Goal: Complete application form

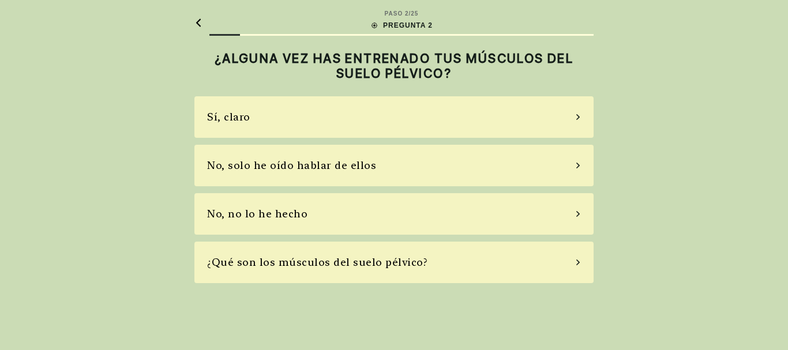
click at [562, 167] on div "No, solo he oído hablar de ellos" at bounding box center [393, 166] width 399 height 42
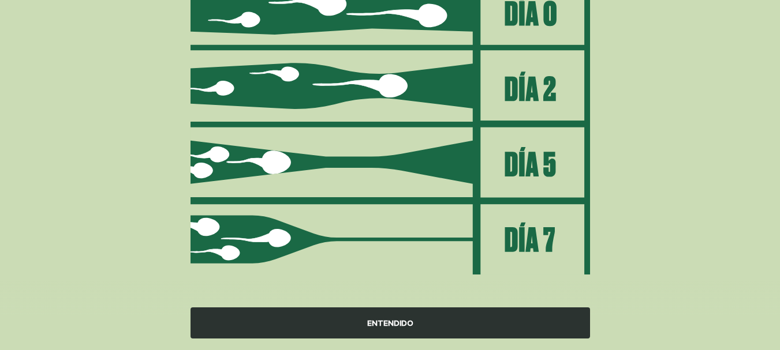
scroll to position [188, 0]
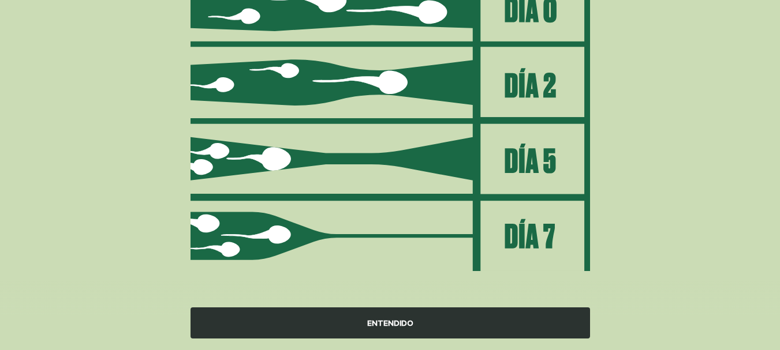
drag, startPoint x: 565, startPoint y: 291, endPoint x: 557, endPoint y: 312, distance: 21.5
click at [557, 312] on div "ENTENDIDO" at bounding box center [390, 315] width 780 height 69
click at [557, 312] on div "ENTENDIDO" at bounding box center [389, 323] width 399 height 31
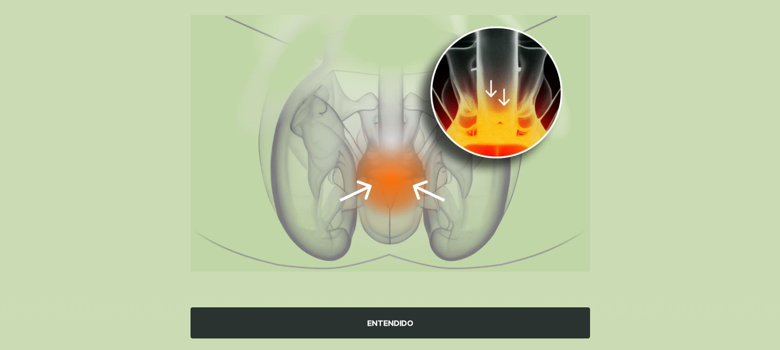
scroll to position [144, 0]
click at [557, 312] on div "ENTENDIDO" at bounding box center [389, 323] width 399 height 31
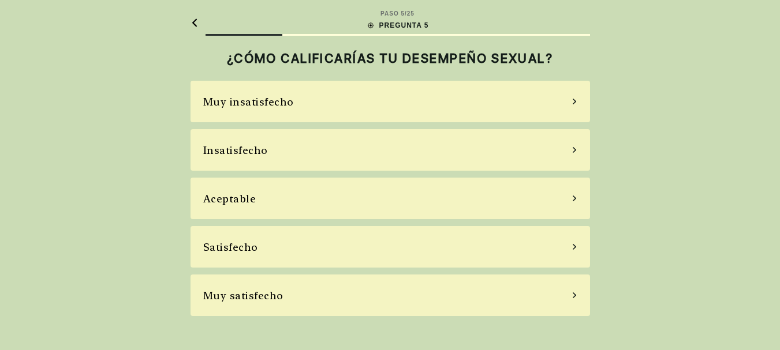
scroll to position [0, 0]
click at [548, 143] on div "Insatisfecho" at bounding box center [393, 150] width 399 height 42
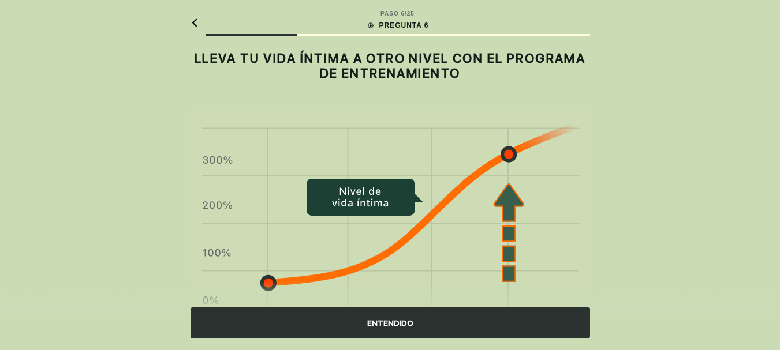
click at [467, 317] on div "ENTENDIDO" at bounding box center [389, 323] width 399 height 31
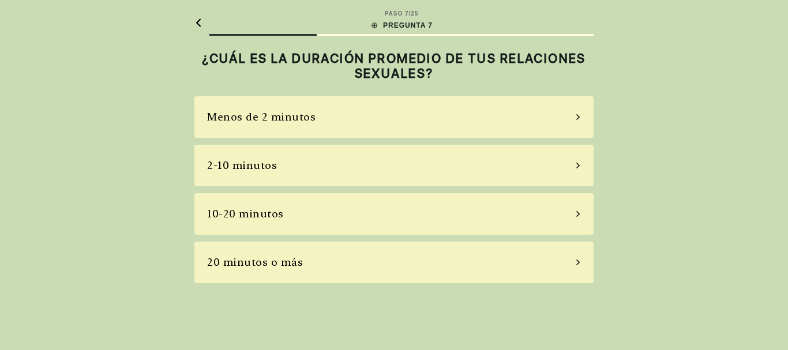
click at [547, 167] on div "2-10 minutos" at bounding box center [393, 166] width 399 height 42
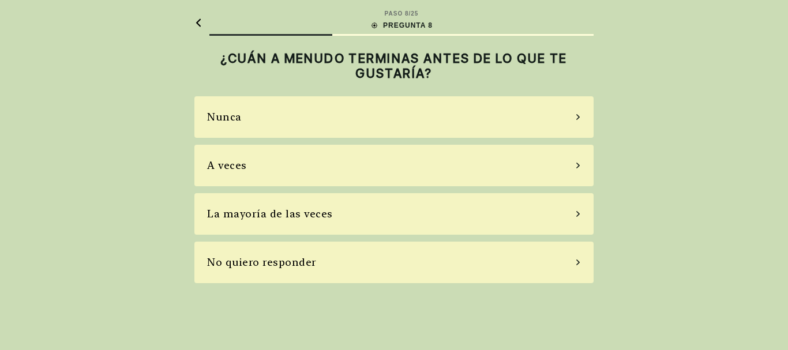
click at [547, 167] on div "A veces" at bounding box center [393, 166] width 399 height 42
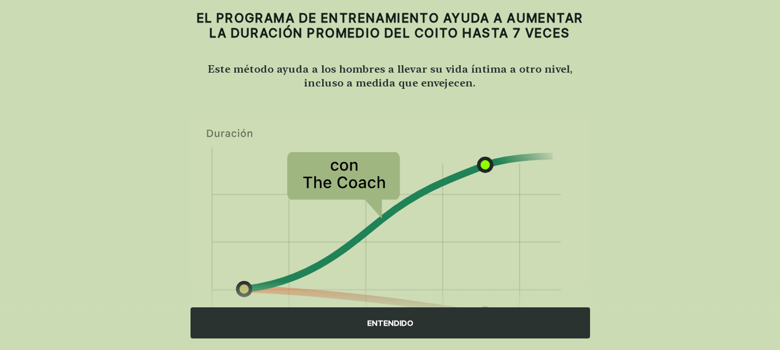
scroll to position [7, 0]
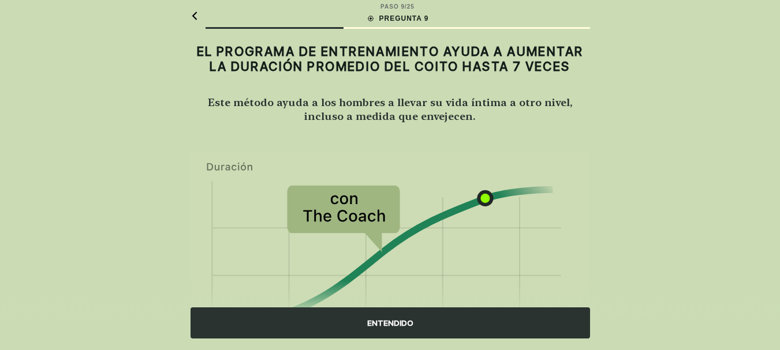
click at [504, 314] on div "ENTENDIDO" at bounding box center [389, 323] width 399 height 31
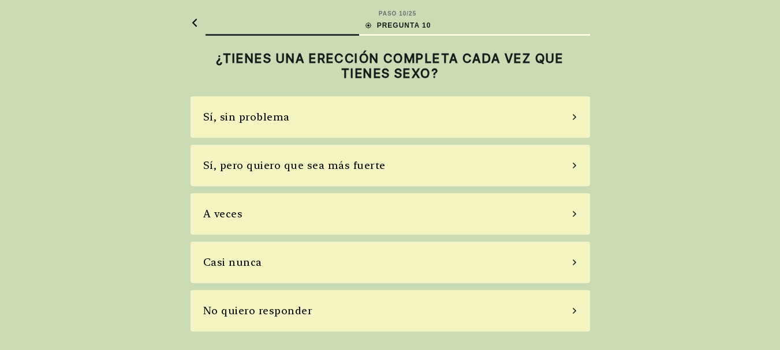
scroll to position [0, 0]
click at [570, 121] on div "Sí, sin problema" at bounding box center [393, 117] width 399 height 42
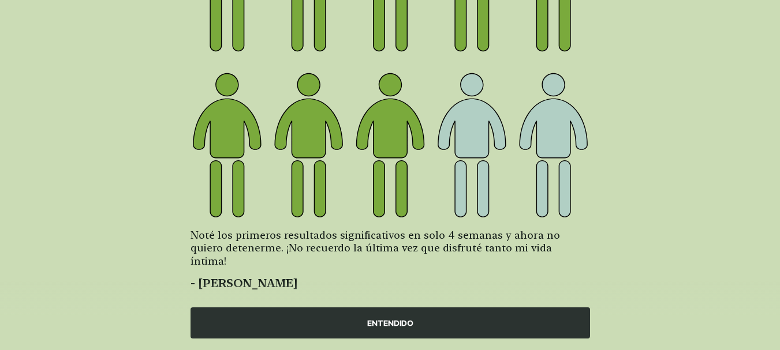
scroll to position [211, 0]
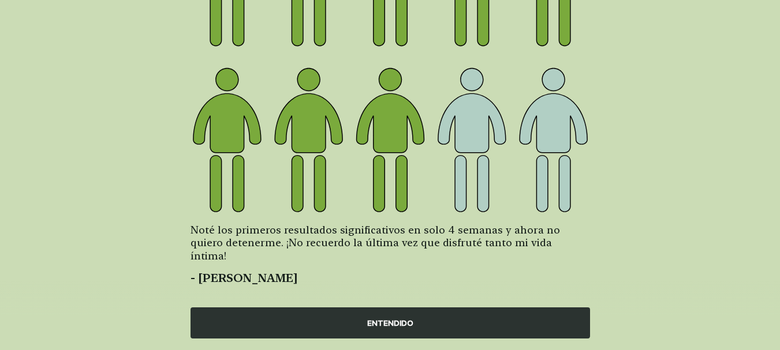
drag, startPoint x: 777, startPoint y: 263, endPoint x: 788, endPoint y: 277, distance: 17.7
click at [779, 277] on html "PASO 11 / 25 PREGUNTA 11 8 DE CADA 10 HOMBRES MEJORARON SU DESEMPEÑO SEXUAL CON…" at bounding box center [390, 76] width 780 height 574
click at [565, 323] on div "ENTENDIDO" at bounding box center [389, 323] width 399 height 31
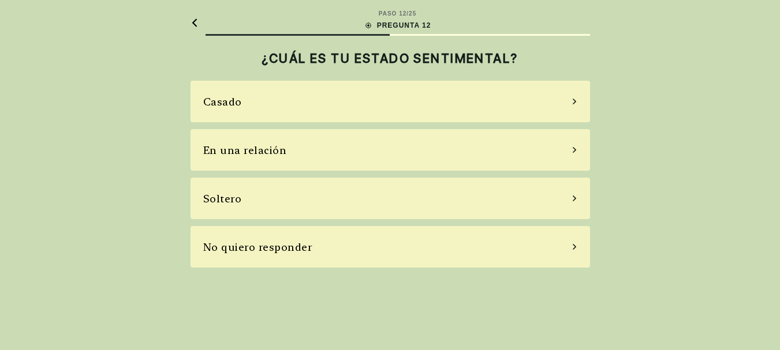
scroll to position [0, 0]
click at [570, 201] on div "Soltero" at bounding box center [393, 199] width 399 height 42
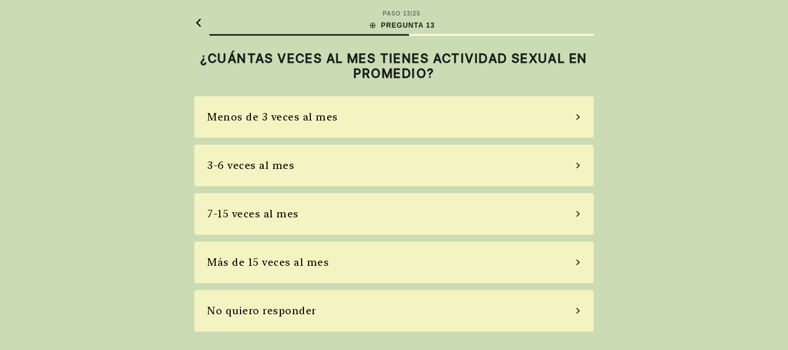
click at [550, 121] on div "Menos de 3 veces al mes" at bounding box center [393, 117] width 399 height 42
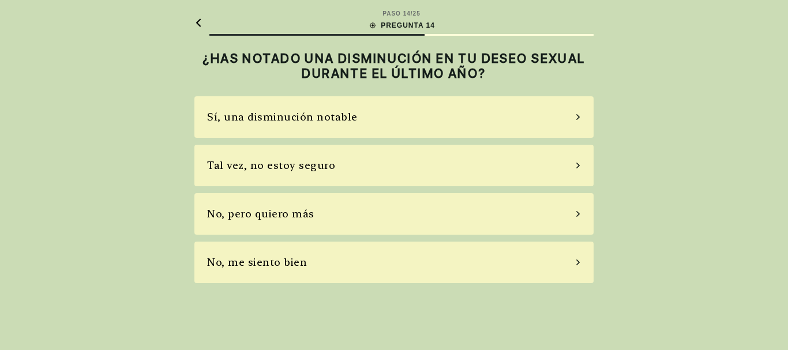
click at [477, 211] on div "No, pero quiero más" at bounding box center [393, 214] width 399 height 42
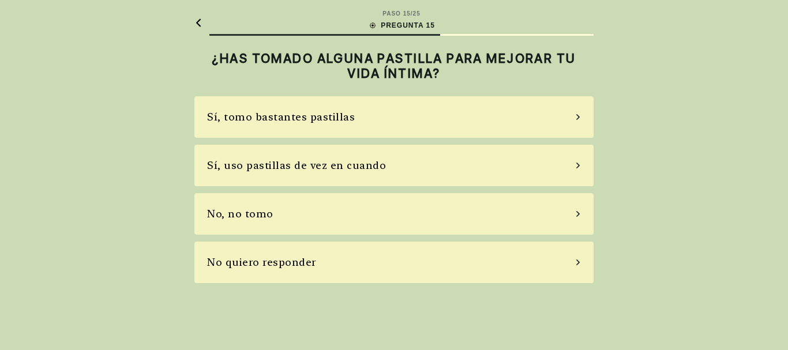
click at [480, 219] on div "No, no tomo" at bounding box center [393, 214] width 399 height 42
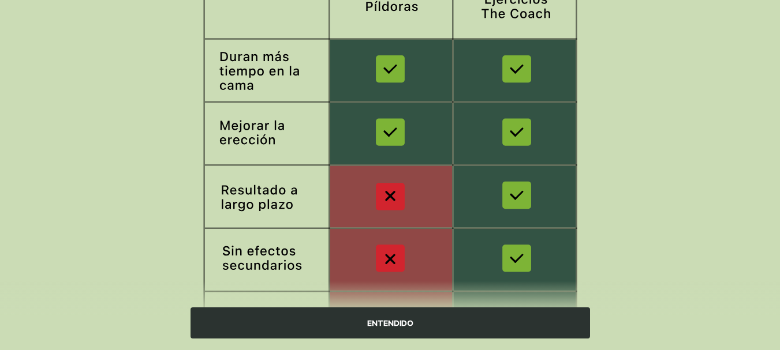
scroll to position [169, 0]
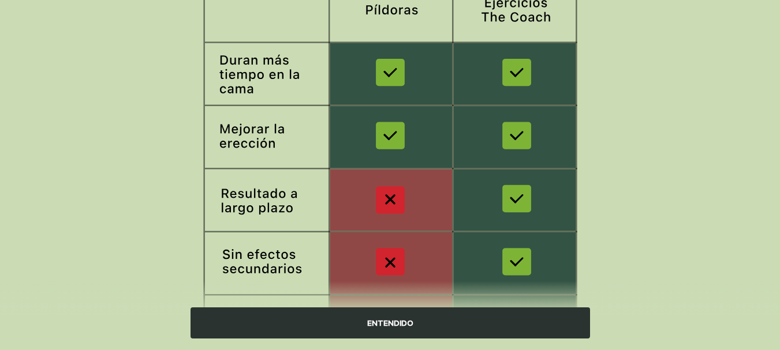
click at [570, 325] on div "ENTENDIDO" at bounding box center [389, 323] width 399 height 31
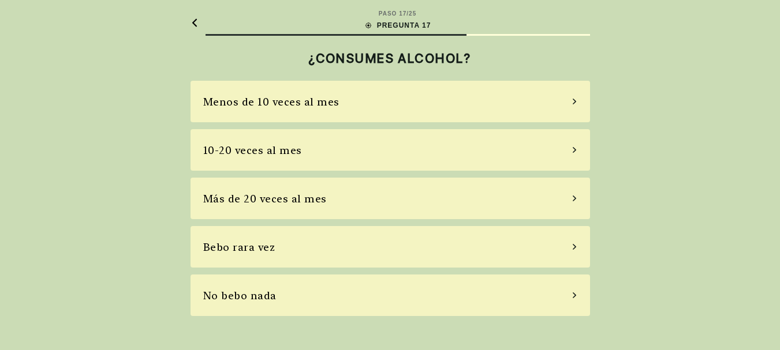
scroll to position [0, 0]
click at [487, 302] on div "No bebo nada" at bounding box center [393, 296] width 399 height 42
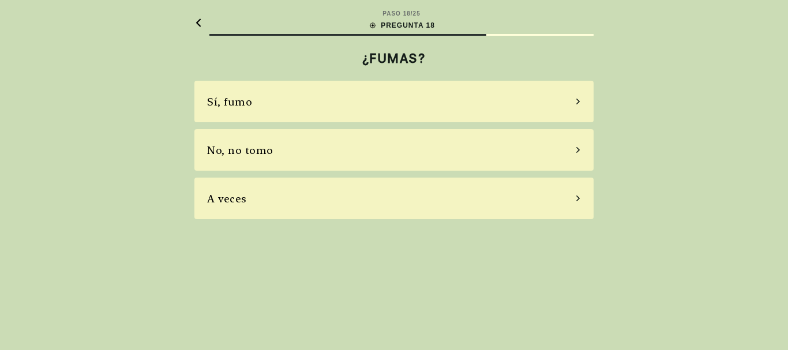
click at [541, 149] on div "No, no tomo" at bounding box center [393, 150] width 399 height 42
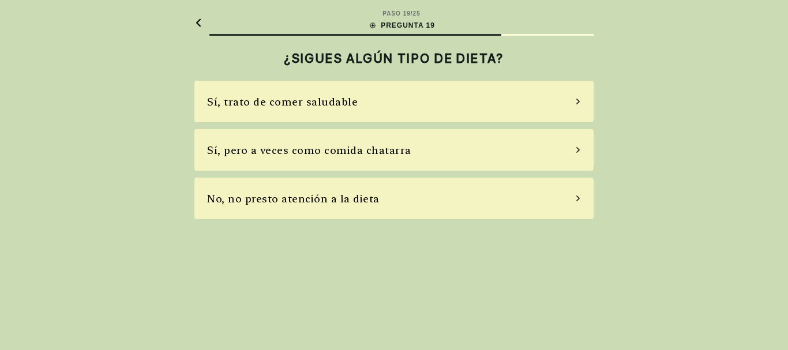
click at [541, 149] on div "Sí, pero a veces como comida chatarra" at bounding box center [393, 150] width 399 height 42
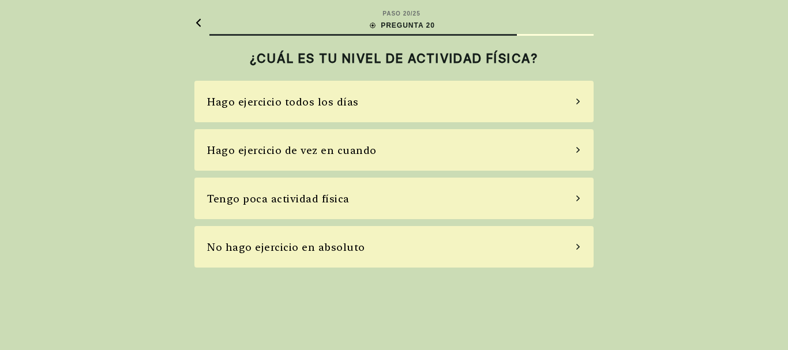
click at [506, 198] on div "Tengo poca actividad física" at bounding box center [393, 199] width 399 height 42
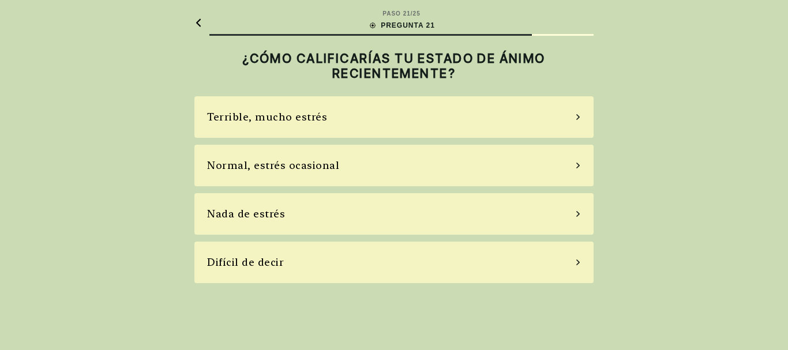
click at [478, 169] on div "Normal, estrés ocasional" at bounding box center [393, 166] width 399 height 42
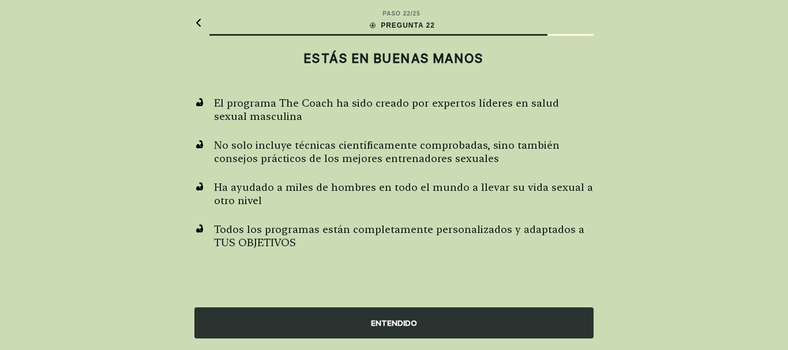
click at [443, 327] on div "ENTENDIDO" at bounding box center [393, 323] width 399 height 31
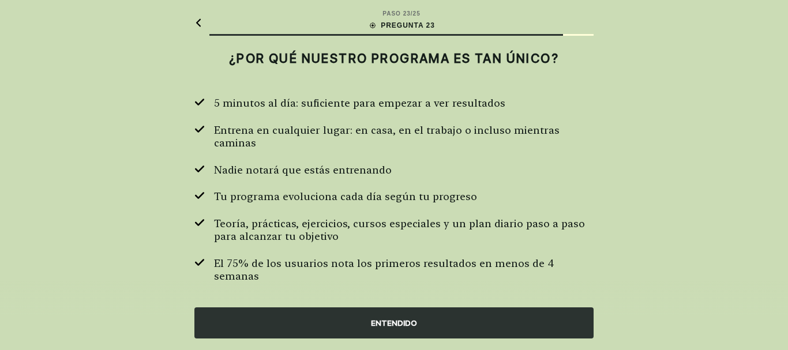
click at [443, 327] on div "ENTENDIDO" at bounding box center [393, 323] width 399 height 31
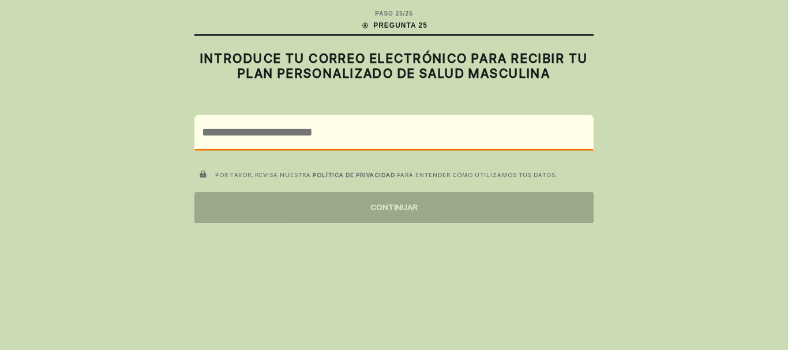
click at [779, 253] on div "PASO 25 / 25 PREGUNTA 25 INTRODUCE TU CORREO ELECTRÓNICO PARA RECIBIR TU PLAN P…" at bounding box center [394, 175] width 788 height 350
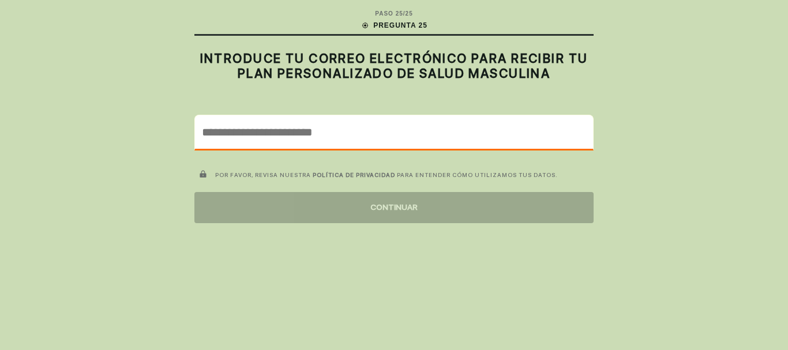
click at [308, 121] on input "email" at bounding box center [394, 131] width 398 height 33
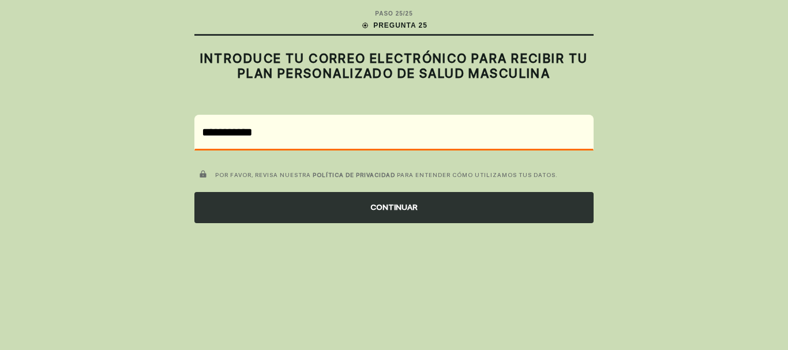
click at [311, 202] on div "CONTINUAR" at bounding box center [393, 207] width 399 height 31
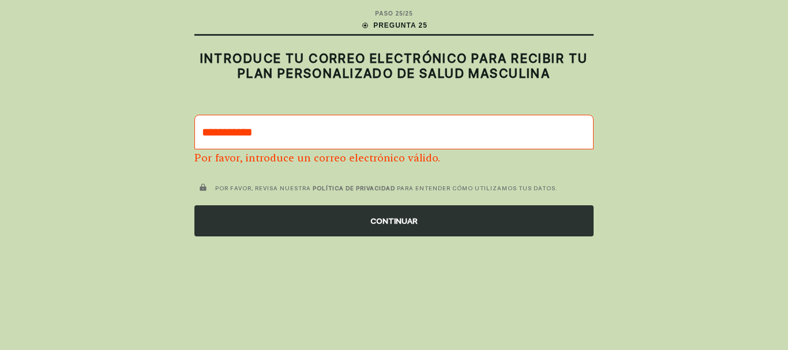
click at [331, 140] on input "**********" at bounding box center [394, 131] width 398 height 33
type input "*"
type input "**********"
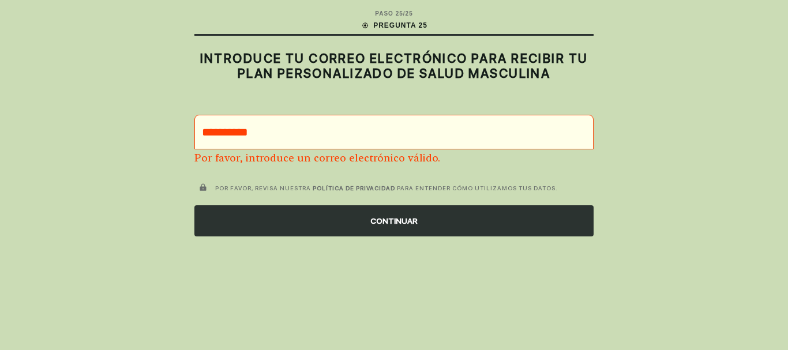
click at [280, 227] on div "CONTINUAR" at bounding box center [393, 220] width 399 height 31
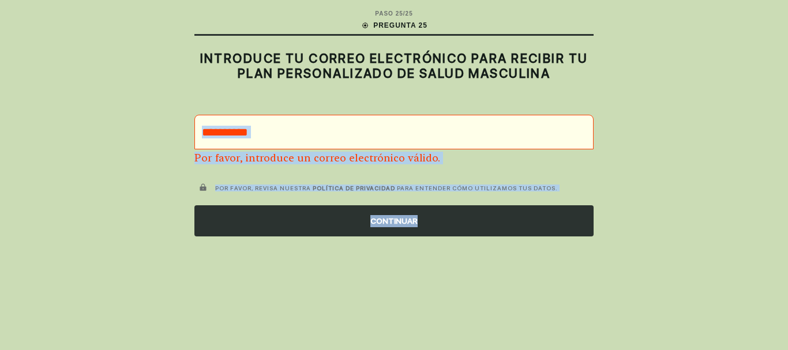
drag, startPoint x: 280, startPoint y: 227, endPoint x: 548, endPoint y: 85, distance: 303.3
click at [548, 85] on main "**********" at bounding box center [394, 123] width 418 height 246
click at [99, 104] on div "**********" at bounding box center [394, 175] width 788 height 350
